Goal: Check status: Check status

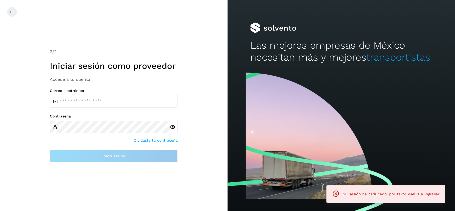
type input "**********"
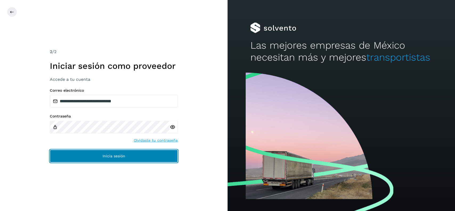
click at [92, 162] on button "Inicia sesión" at bounding box center [114, 156] width 128 height 13
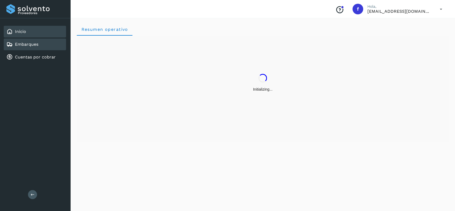
click at [27, 44] on link "Embarques" at bounding box center [26, 44] width 23 height 5
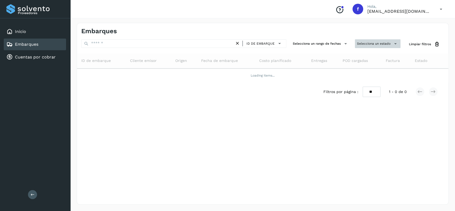
click at [366, 45] on button "Selecciona un estado" at bounding box center [378, 43] width 46 height 9
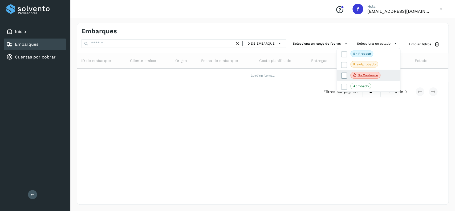
click at [345, 73] on label "No conforme" at bounding box center [360, 75] width 39 height 7
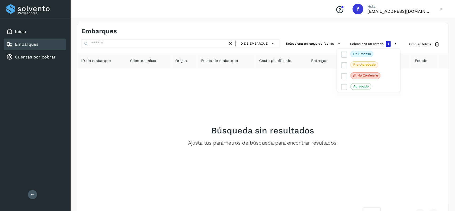
click at [185, 129] on div at bounding box center [227, 105] width 455 height 211
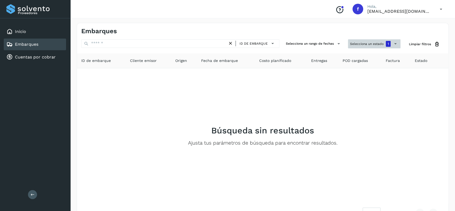
click at [360, 43] on button "Selecciona un estado 1" at bounding box center [374, 43] width 52 height 9
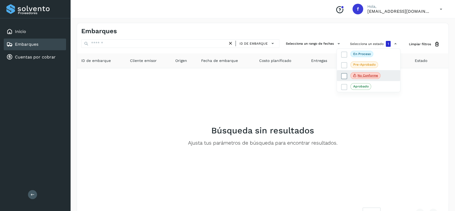
click at [344, 75] on icon at bounding box center [343, 76] width 5 height 5
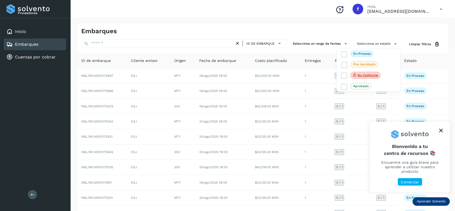
click at [440, 133] on icon "close," at bounding box center [441, 131] width 4 height 4
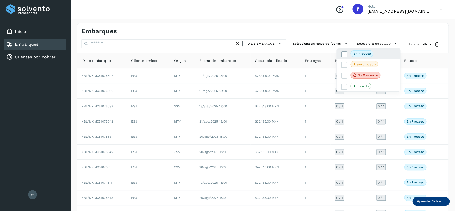
click at [344, 54] on icon at bounding box center [343, 54] width 5 height 5
click at [259, 31] on div at bounding box center [227, 105] width 455 height 211
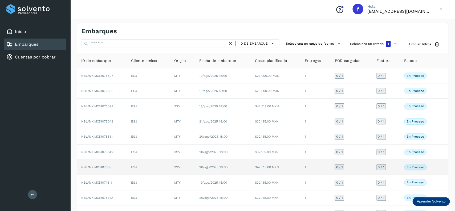
scroll to position [37, 0]
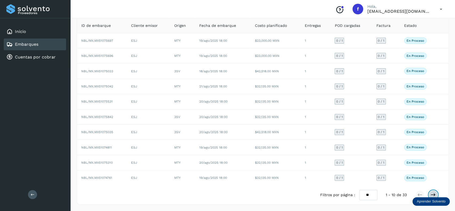
click at [433, 195] on icon at bounding box center [432, 195] width 5 height 5
click at [421, 194] on icon at bounding box center [419, 195] width 5 height 5
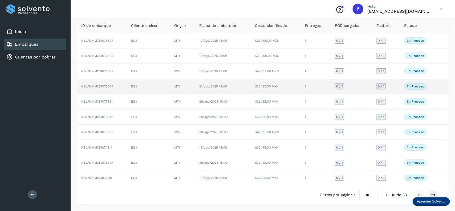
scroll to position [0, 0]
